Goal: Task Accomplishment & Management: Complete application form

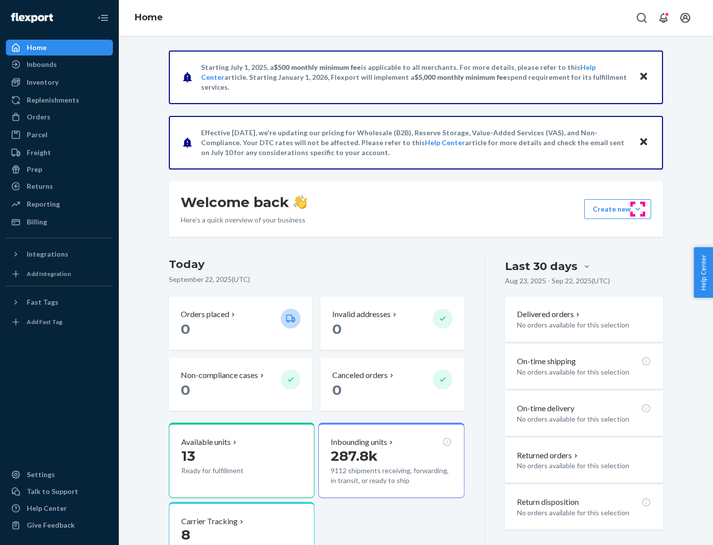
click at [638, 209] on button "Create new Create new inbound Create new order Create new product" at bounding box center [617, 209] width 67 height 20
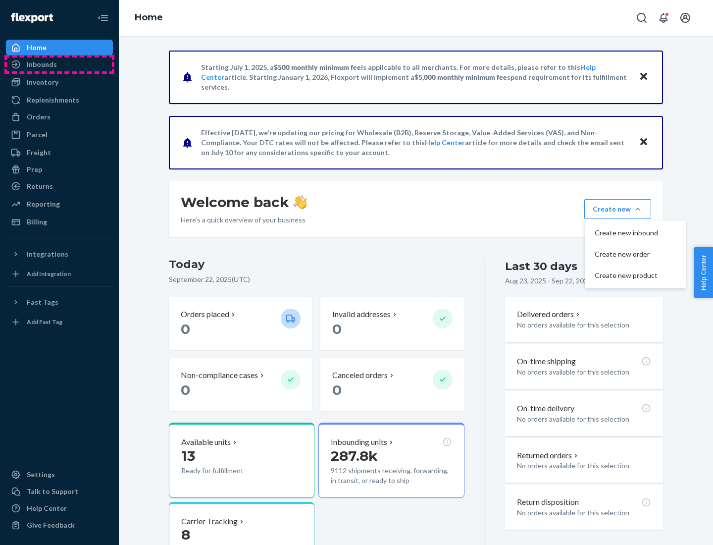
click at [59, 64] on div "Inbounds" at bounding box center [59, 64] width 105 height 14
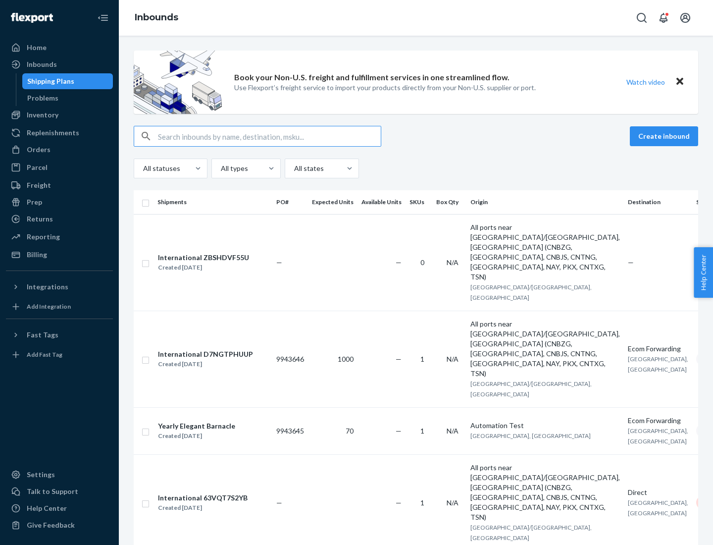
click at [665, 136] on button "Create inbound" at bounding box center [664, 136] width 68 height 20
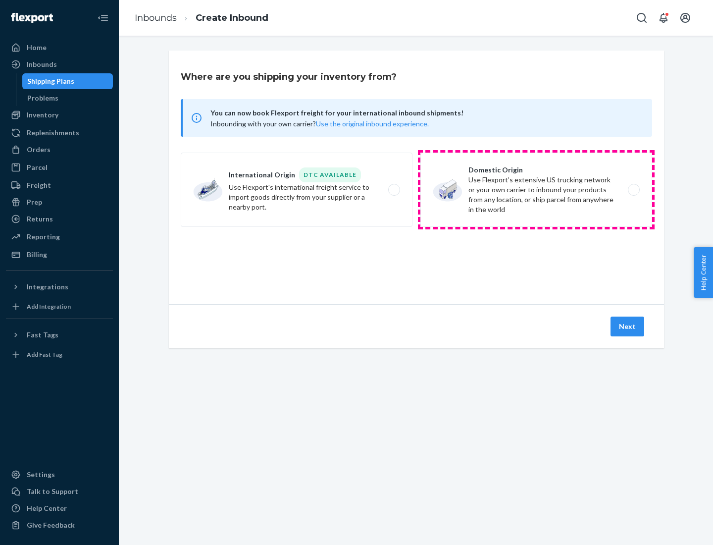
click at [536, 190] on label "Domestic Origin Use Flexport’s extensive US trucking network or your own carrie…" at bounding box center [536, 189] width 232 height 74
click at [633, 190] on input "Domestic Origin Use Flexport’s extensive US trucking network or your own carrie…" at bounding box center [636, 190] width 6 height 6
radio input "true"
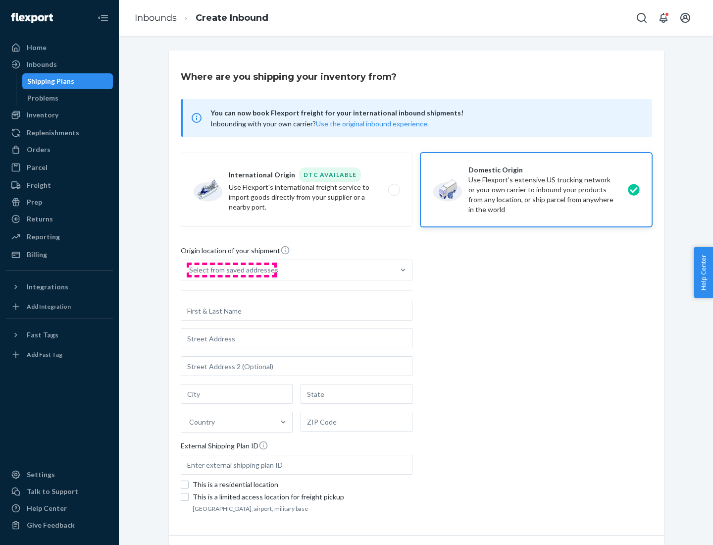
click at [231, 270] on div "Select from saved addresses" at bounding box center [233, 270] width 89 height 10
click at [190, 270] on input "Select from saved addresses" at bounding box center [189, 270] width 1 height 10
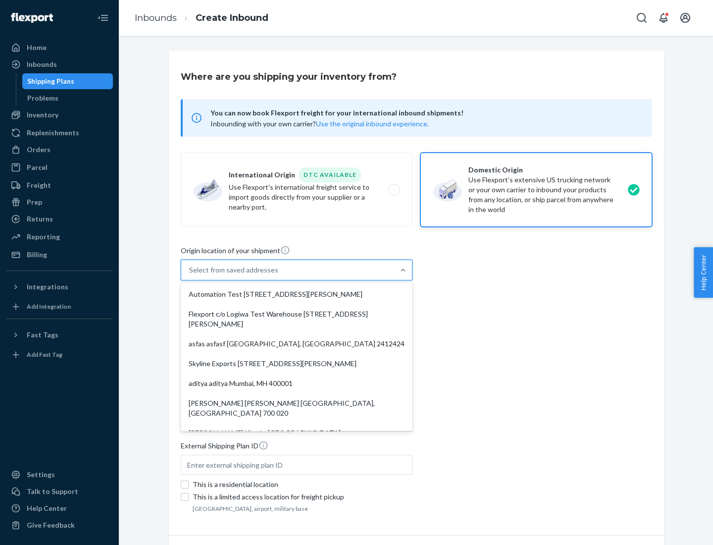
scroll to position [4, 0]
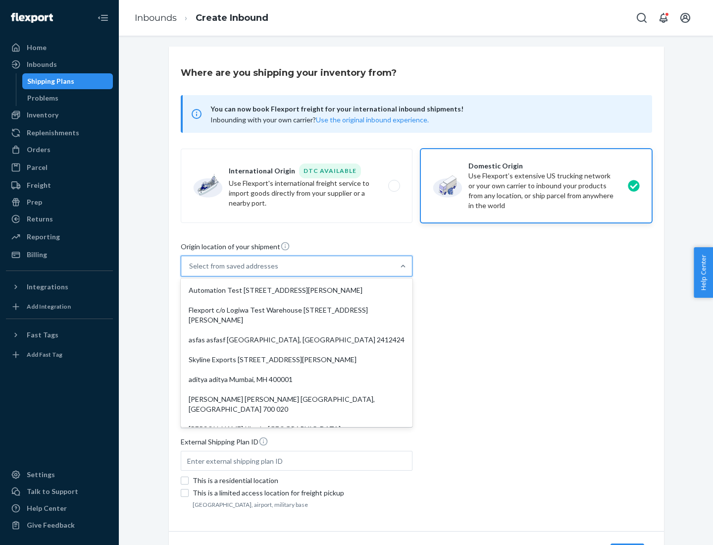
click at [297, 290] on div "Automation Test [STREET_ADDRESS][PERSON_NAME]" at bounding box center [297, 290] width 228 height 20
click at [190, 271] on input "option Automation Test [STREET_ADDRESS][PERSON_NAME]. 9 results available. Use …" at bounding box center [189, 266] width 1 height 10
type input "Automation Test"
type input "9th Floor"
type input "[GEOGRAPHIC_DATA]"
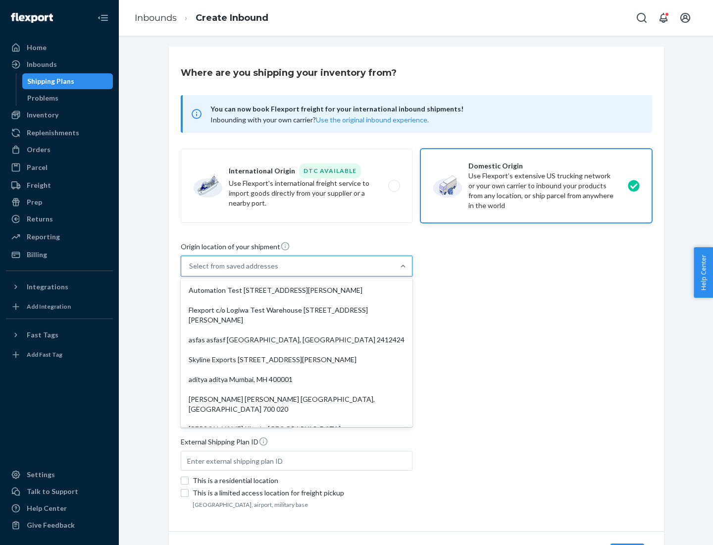
type input "CA"
type input "94104"
type input "[STREET_ADDRESS][PERSON_NAME]"
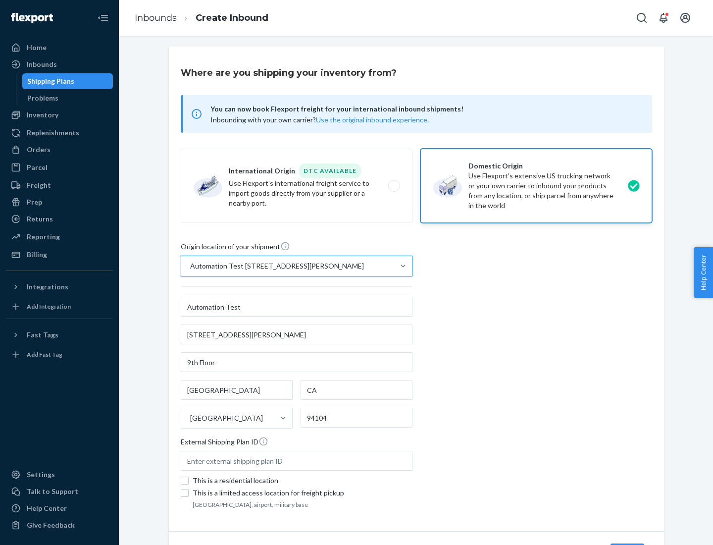
scroll to position [58, 0]
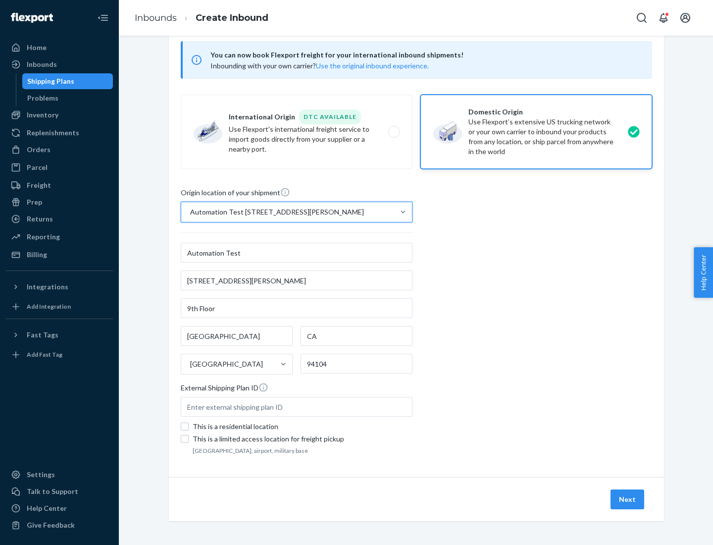
click at [628, 499] on button "Next" at bounding box center [627, 499] width 34 height 20
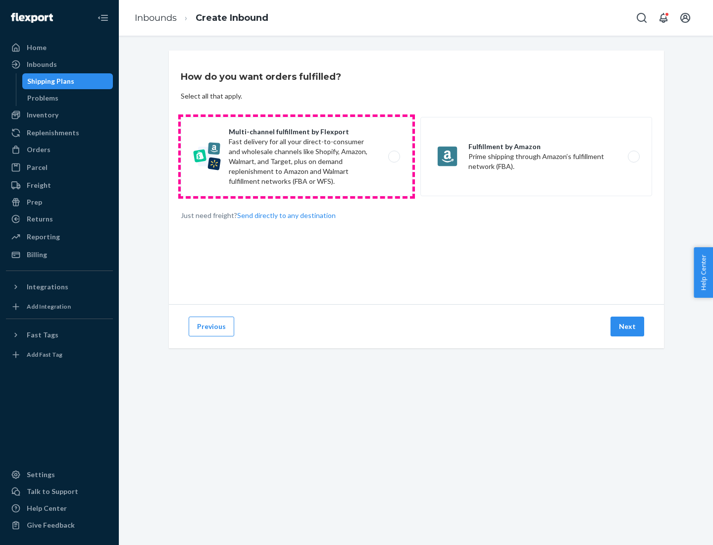
click at [297, 156] on label "Multi-channel fulfillment by Flexport Fast delivery for all your direct-to-cons…" at bounding box center [297, 156] width 232 height 79
click at [394, 156] on input "Multi-channel fulfillment by Flexport Fast delivery for all your direct-to-cons…" at bounding box center [397, 156] width 6 height 6
radio input "true"
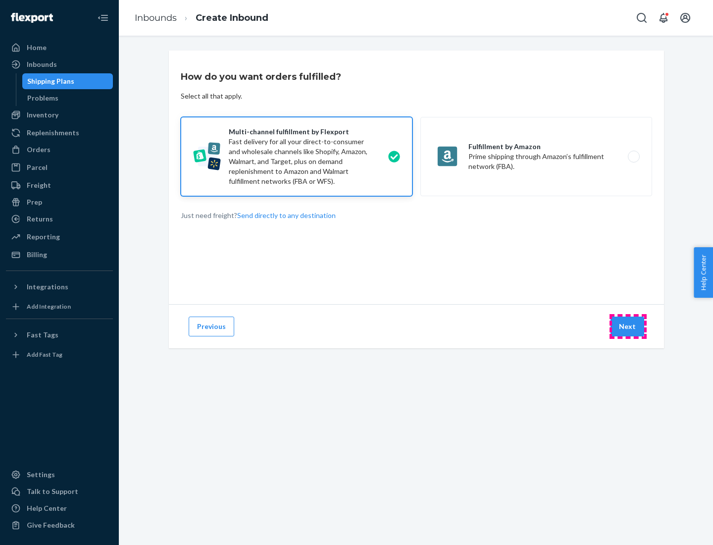
click at [628, 326] on button "Next" at bounding box center [627, 326] width 34 height 20
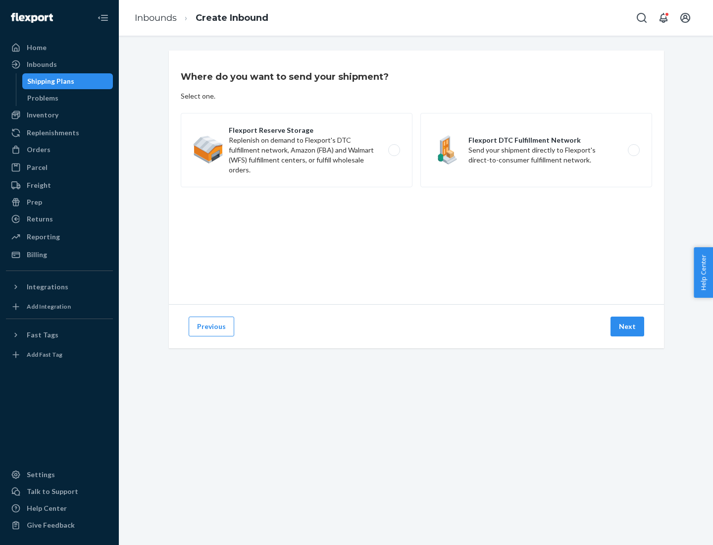
click at [536, 150] on label "Flexport DTC Fulfillment Network Send your shipment directly to Flexport's dire…" at bounding box center [536, 150] width 232 height 74
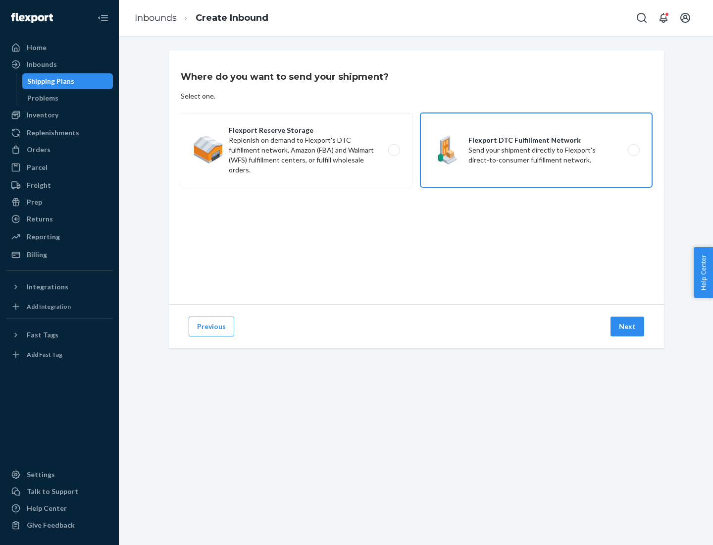
click at [633, 150] on input "Flexport DTC Fulfillment Network Send your shipment directly to Flexport's dire…" at bounding box center [636, 150] width 6 height 6
radio input "true"
click at [628, 326] on button "Next" at bounding box center [627, 326] width 34 height 20
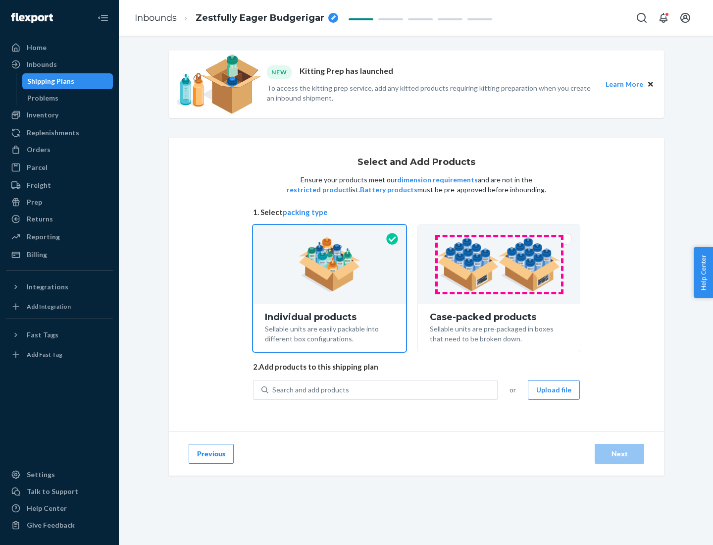
click at [499, 264] on img at bounding box center [498, 264] width 123 height 54
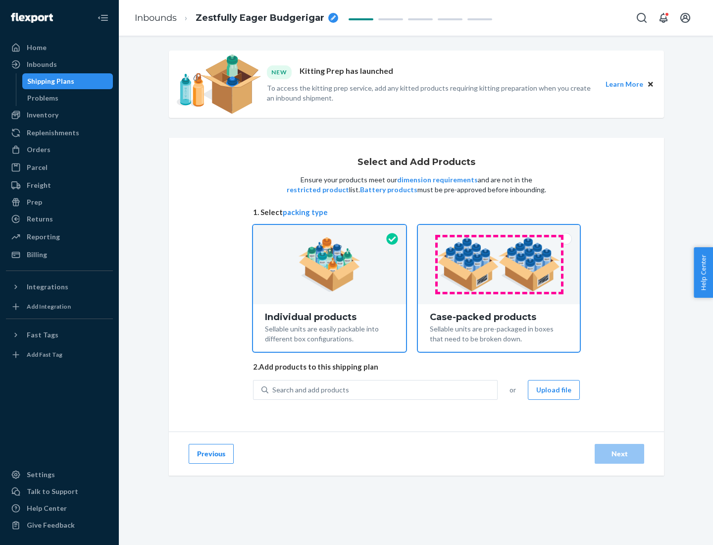
click at [499, 231] on input "Case-packed products Sellable units are pre-packaged in boxes that need to be b…" at bounding box center [499, 228] width 6 height 6
radio input "true"
radio input "false"
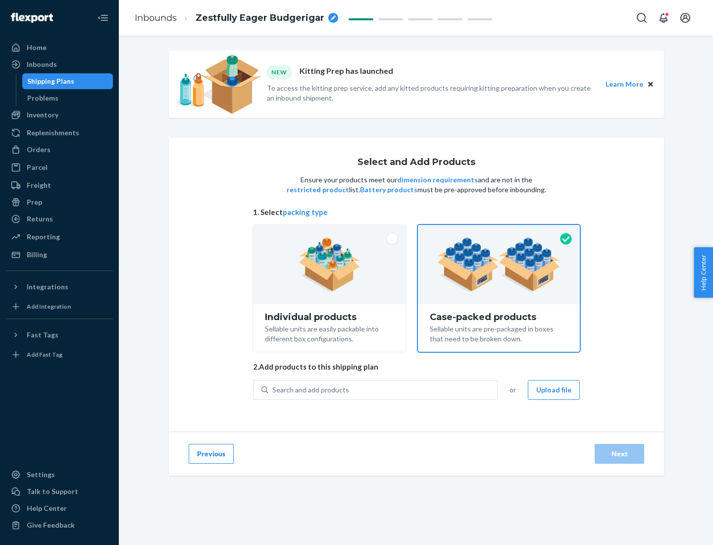
click at [383, 389] on div "Search and add products" at bounding box center [382, 390] width 229 height 18
click at [273, 389] on input "Search and add products" at bounding box center [272, 390] width 1 height 10
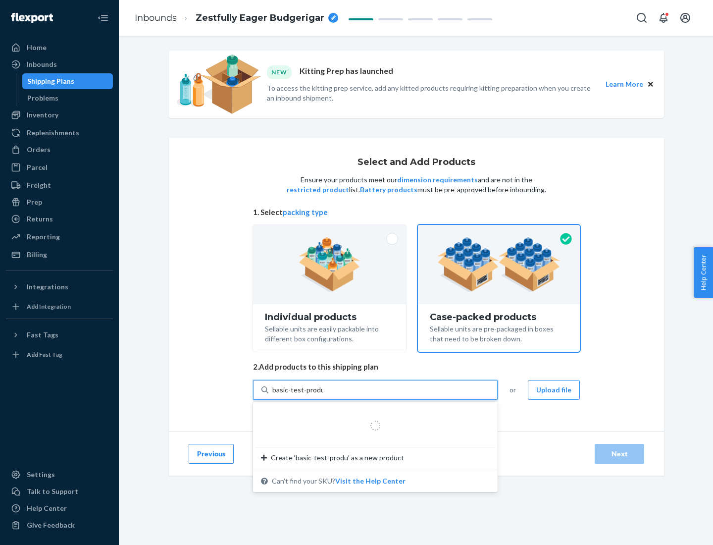
type input "basic-test-product-1"
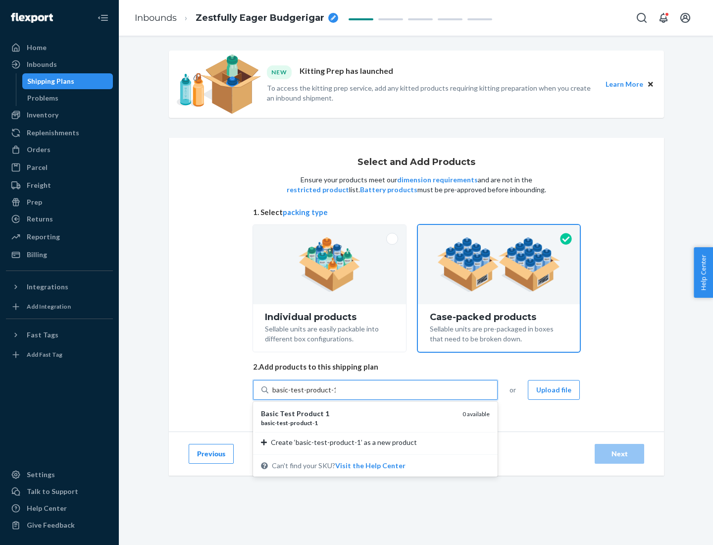
click at [358, 422] on div "basic - test - product - 1" at bounding box center [358, 422] width 194 height 8
click at [336, 395] on input "basic-test-product-1" at bounding box center [303, 390] width 63 height 10
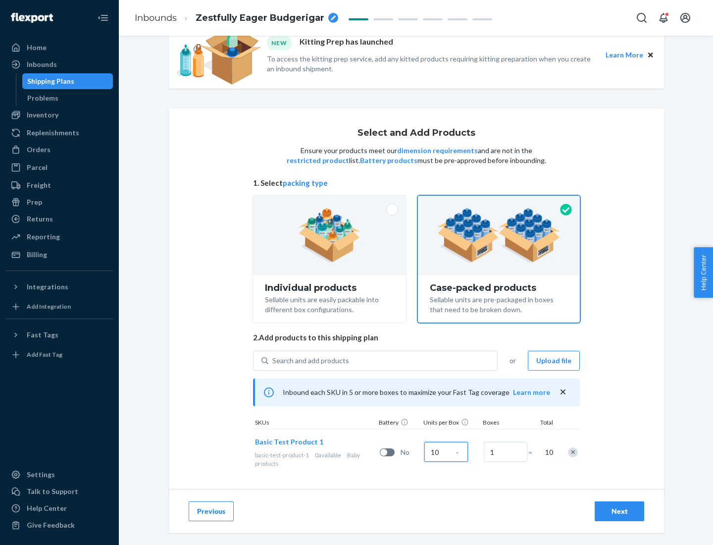
scroll to position [36, 0]
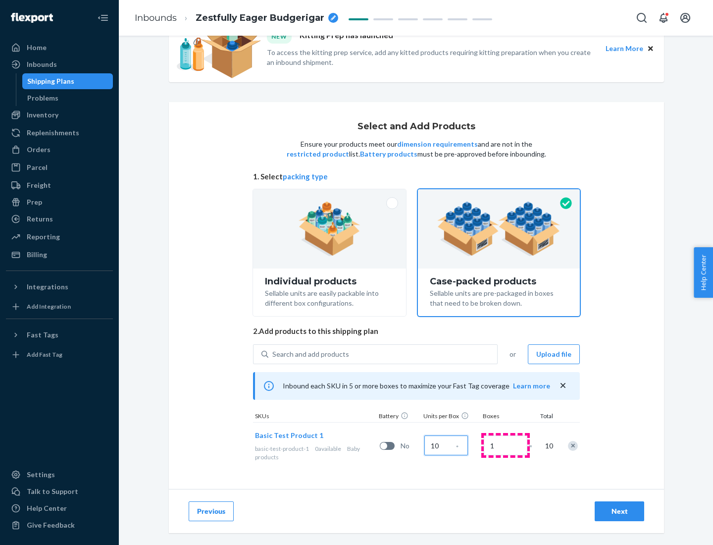
type input "10"
type input "7"
click at [619, 511] on div "Next" at bounding box center [619, 511] width 33 height 10
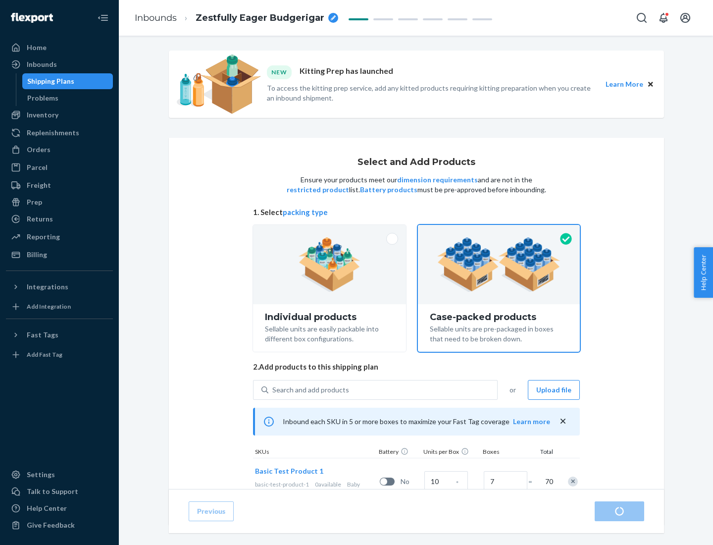
radio input "true"
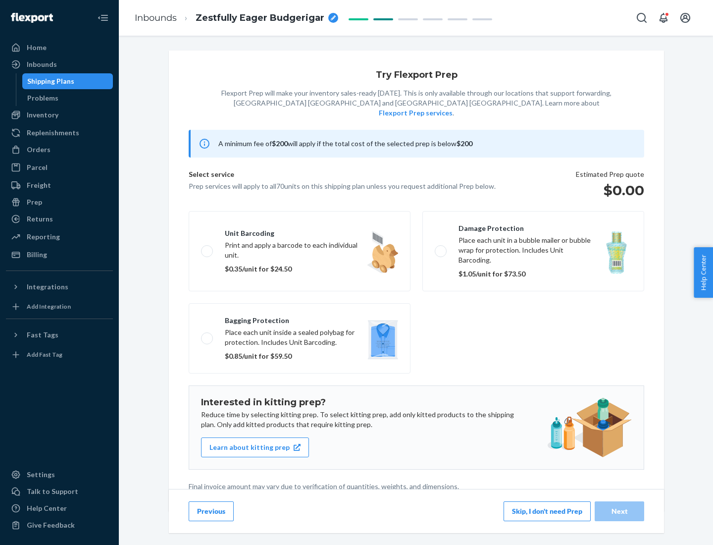
scroll to position [2, 0]
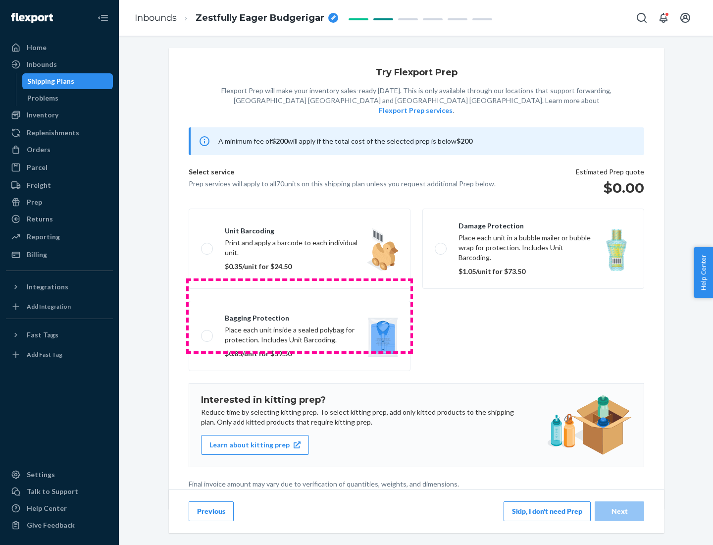
click at [299, 315] on label "Bagging protection Place each unit inside a sealed polybag for protection. Incl…" at bounding box center [300, 335] width 222 height 70
click at [207, 332] on input "Bagging protection Place each unit inside a sealed polybag for protection. Incl…" at bounding box center [204, 335] width 6 height 6
checkbox input "true"
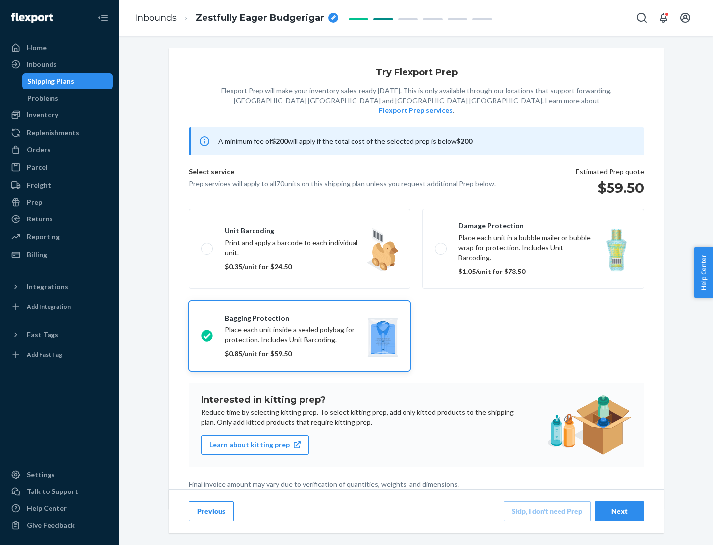
click at [619, 510] on div "Next" at bounding box center [619, 511] width 33 height 10
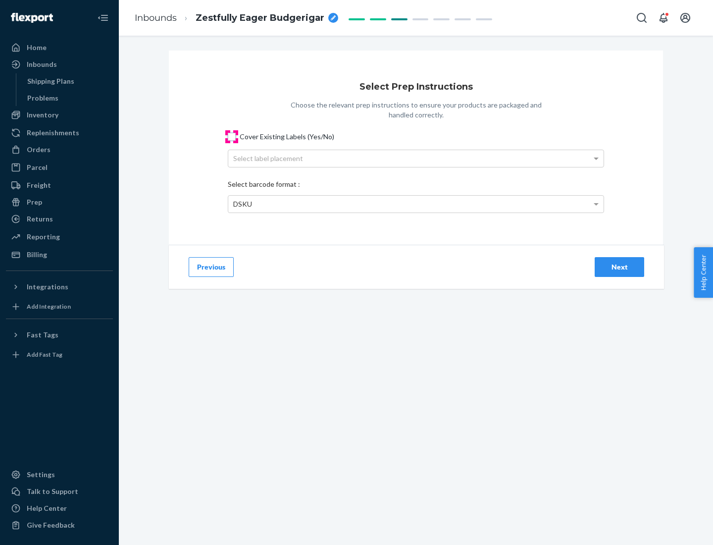
click at [232, 136] on input "Cover Existing Labels (Yes/No)" at bounding box center [232, 137] width 8 height 8
checkbox input "true"
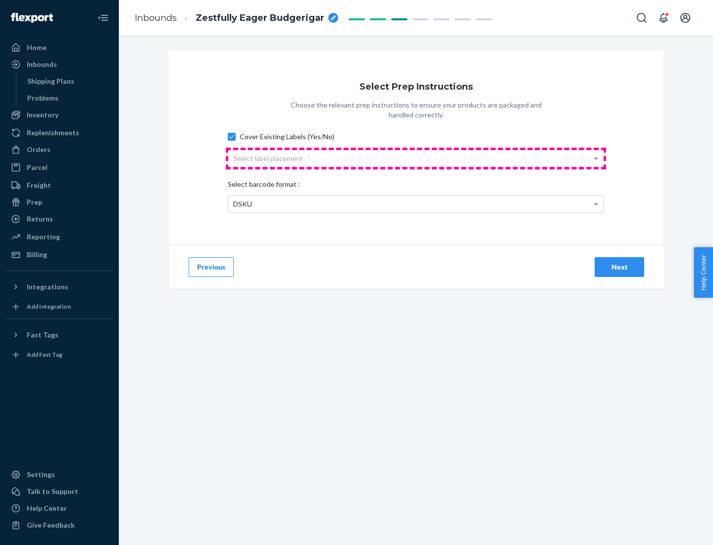
click at [416, 158] on div "Select label placement" at bounding box center [415, 158] width 375 height 17
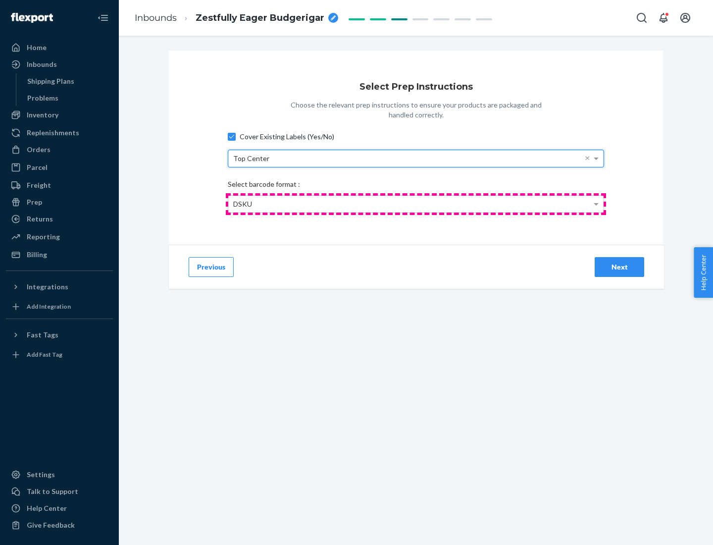
click at [416, 203] on div "DSKU" at bounding box center [415, 204] width 375 height 17
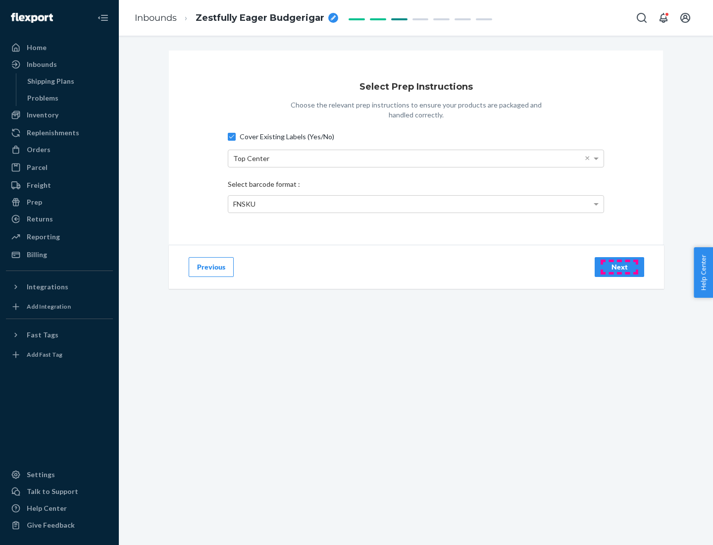
click at [619, 266] on div "Next" at bounding box center [619, 267] width 33 height 10
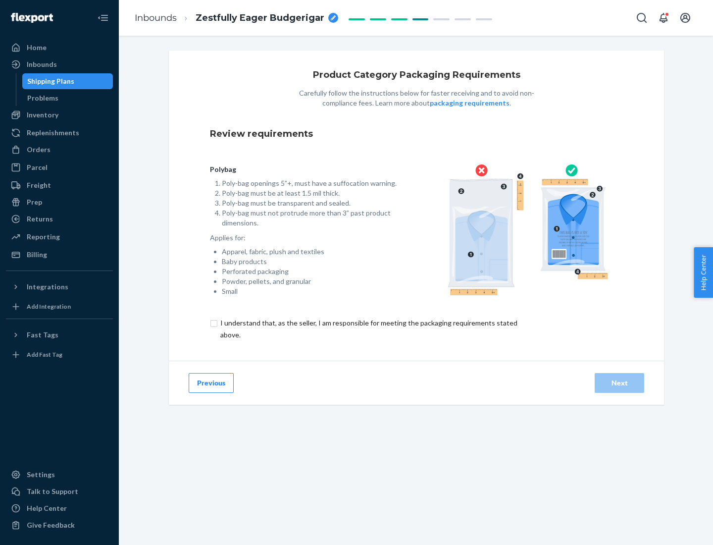
click at [368, 328] on input "checkbox" at bounding box center [374, 329] width 329 height 24
checkbox input "true"
click at [619, 382] on div "Next" at bounding box center [619, 383] width 33 height 10
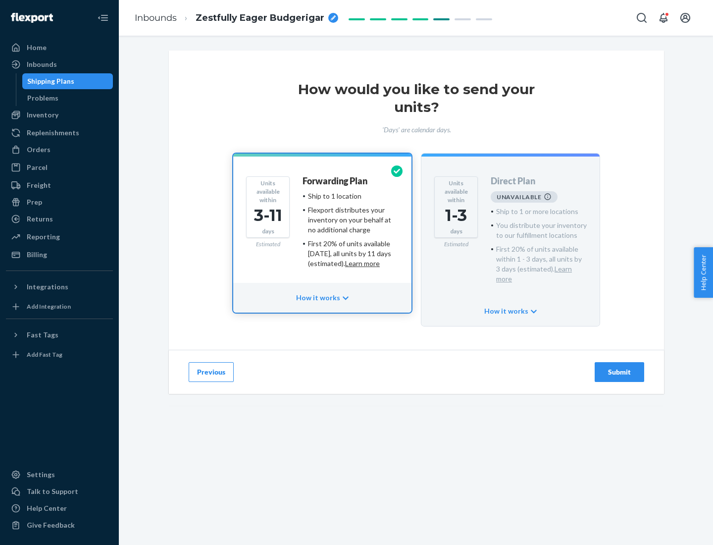
click at [336, 181] on h4 "Forwarding Plan" at bounding box center [334, 181] width 65 height 10
click at [619, 367] on div "Submit" at bounding box center [619, 372] width 33 height 10
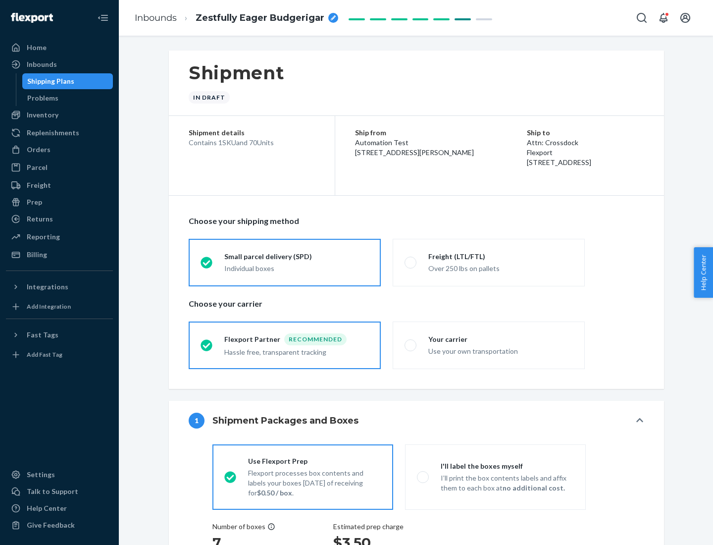
radio input "true"
radio input "false"
radio input "true"
radio input "false"
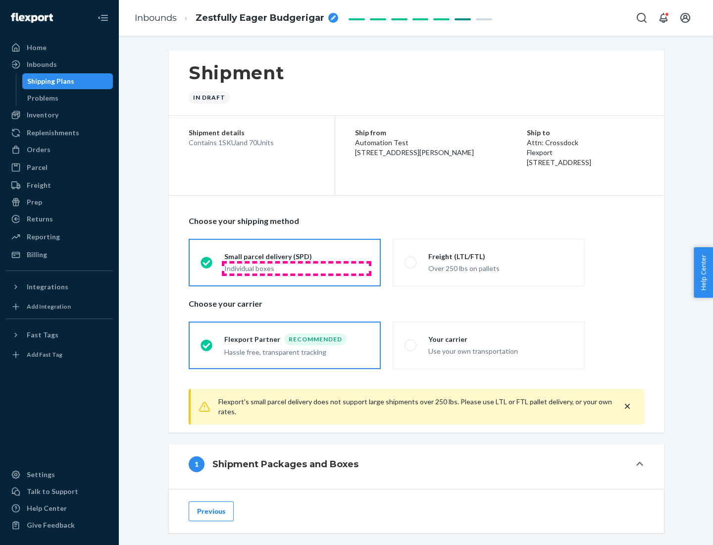
click at [297, 268] on div "Individual boxes" at bounding box center [296, 268] width 145 height 10
click at [207, 265] on input "Small parcel delivery (SPD) Individual boxes" at bounding box center [203, 262] width 6 height 6
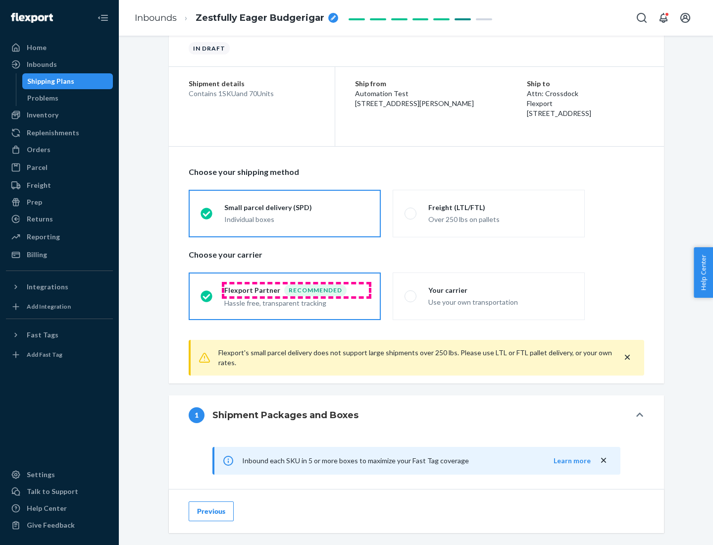
click at [297, 290] on div "Recommended" at bounding box center [315, 290] width 62 height 12
click at [207, 293] on input "Flexport Partner Recommended Hassle free, transparent tracking" at bounding box center [203, 296] width 6 height 6
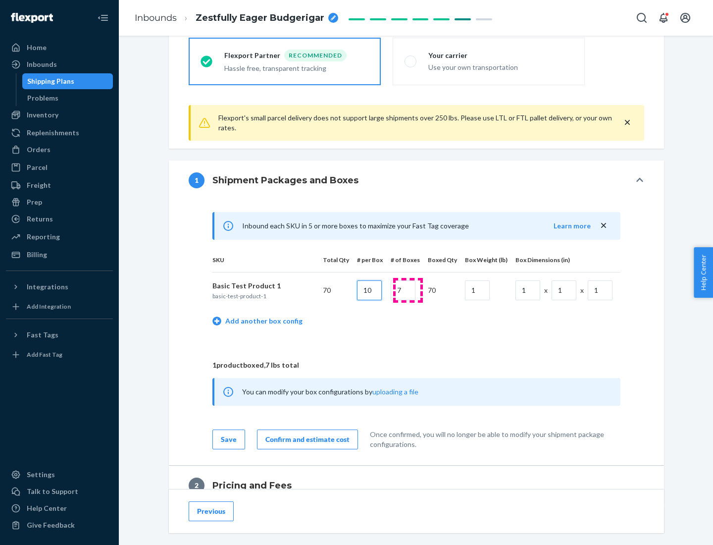
type input "10"
type input "7"
type input "1"
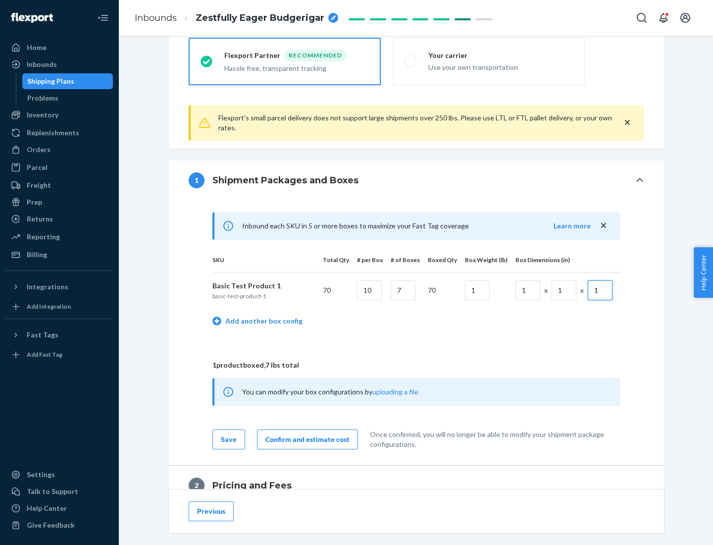
scroll to position [433, 0]
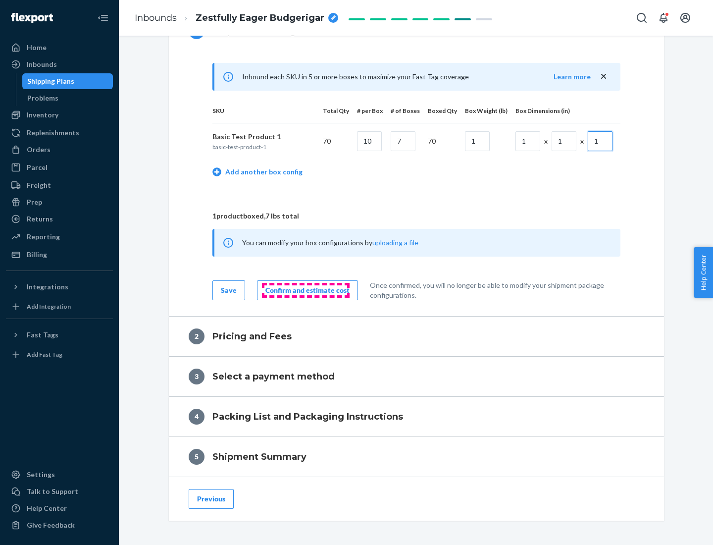
type input "1"
click at [305, 290] on div "Confirm and estimate cost" at bounding box center [307, 290] width 84 height 10
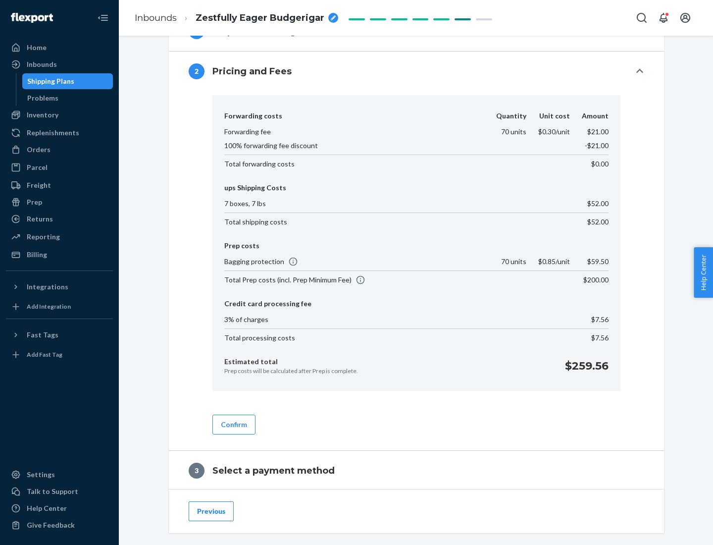
scroll to position [567, 0]
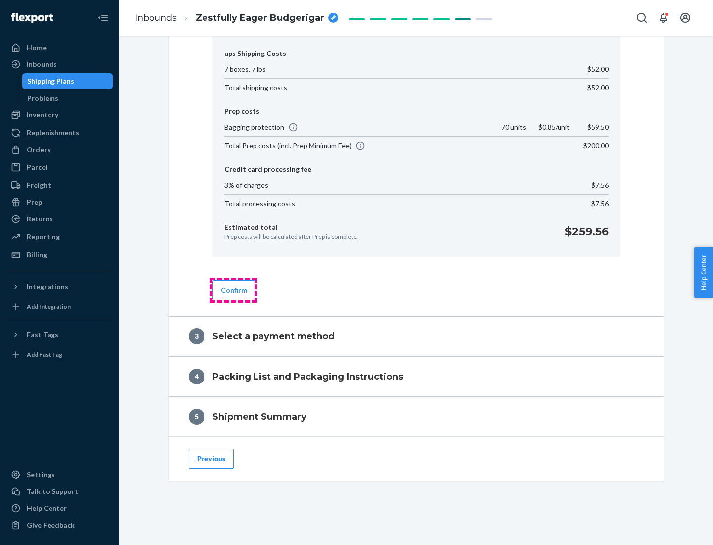
click at [233, 290] on button "Confirm" at bounding box center [233, 290] width 43 height 20
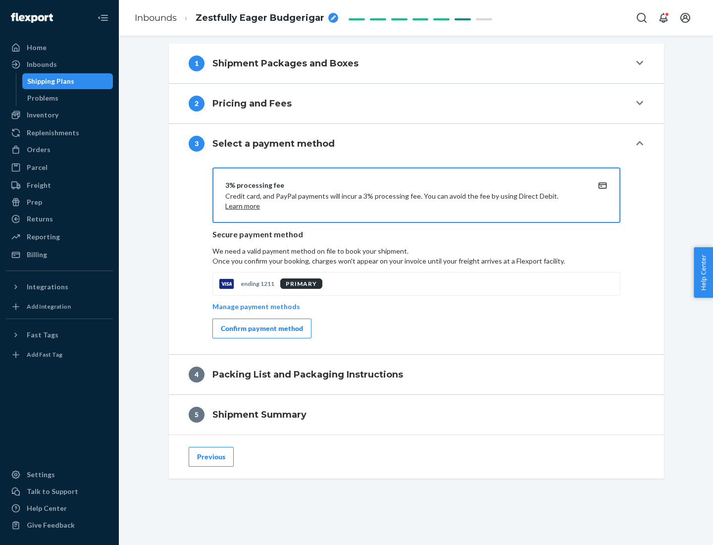
scroll to position [400, 0]
click at [261, 328] on div "Confirm payment method" at bounding box center [262, 328] width 82 height 10
